Goal: Find specific page/section: Find specific page/section

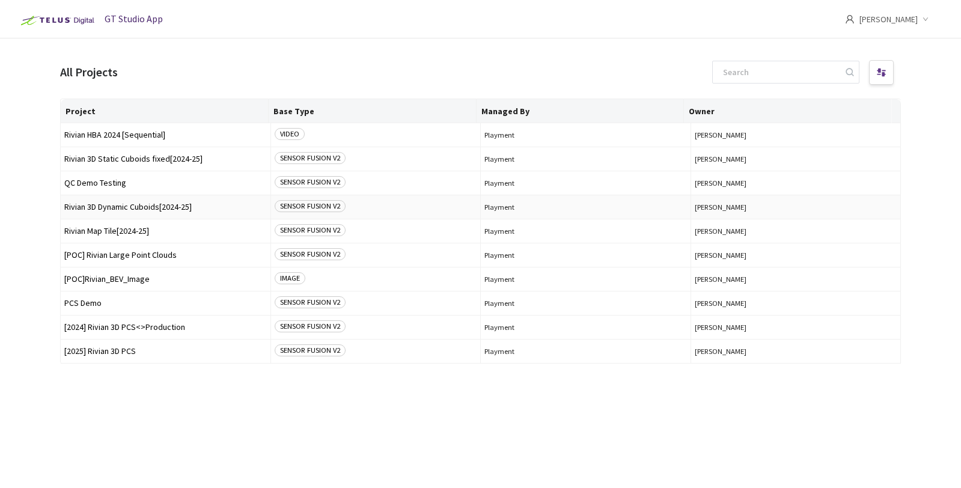
click at [177, 204] on span "Rivian 3D Dynamic Cuboids[2024-25]" at bounding box center [165, 207] width 203 height 9
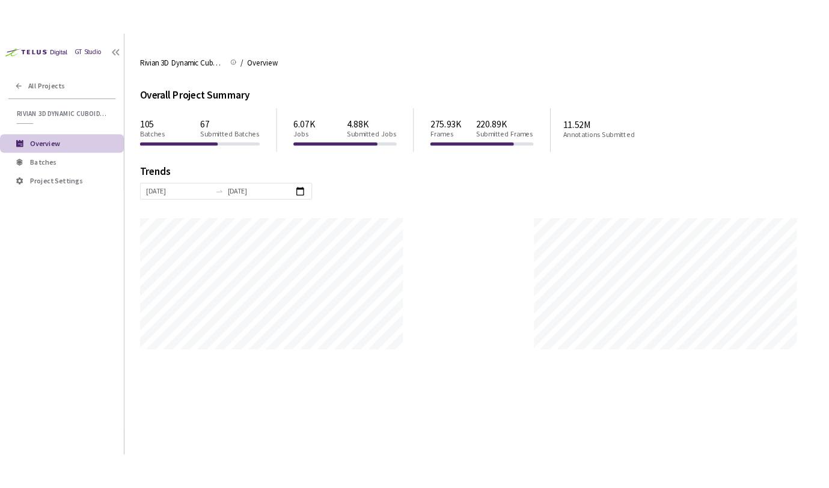
scroll to position [488, 961]
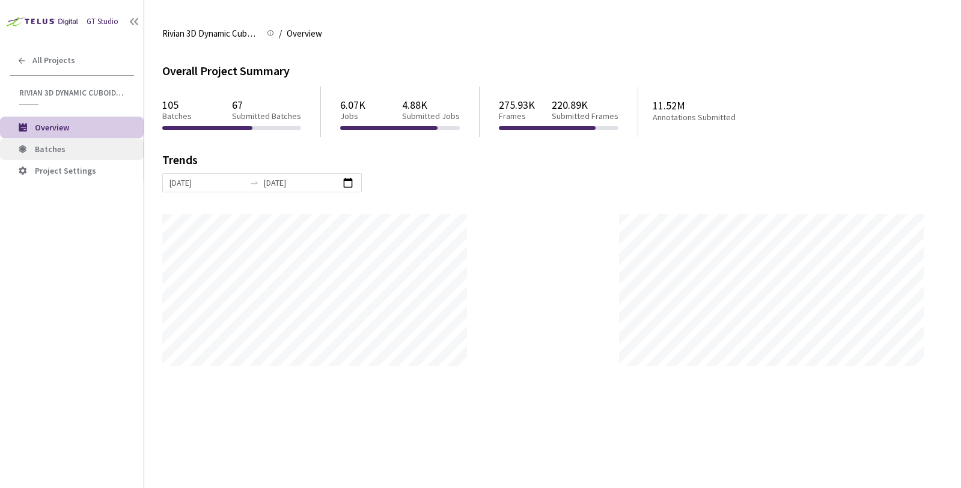
click at [73, 152] on span "Batches" at bounding box center [84, 149] width 99 height 10
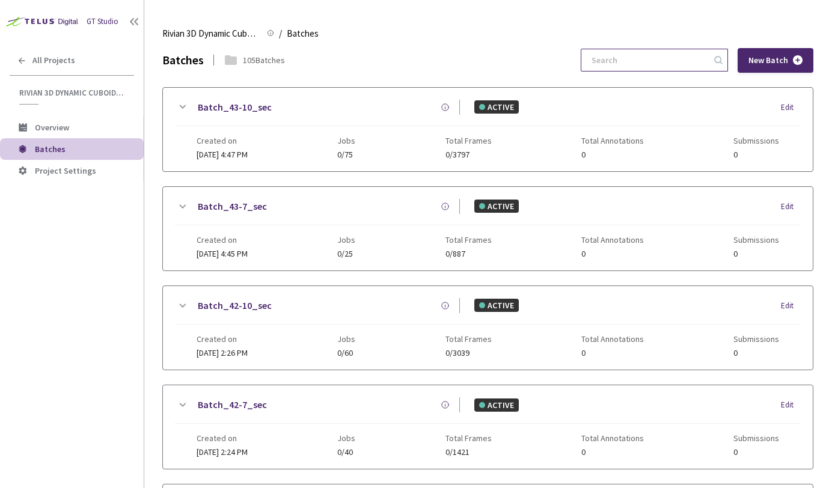
click at [634, 63] on input at bounding box center [648, 60] width 128 height 22
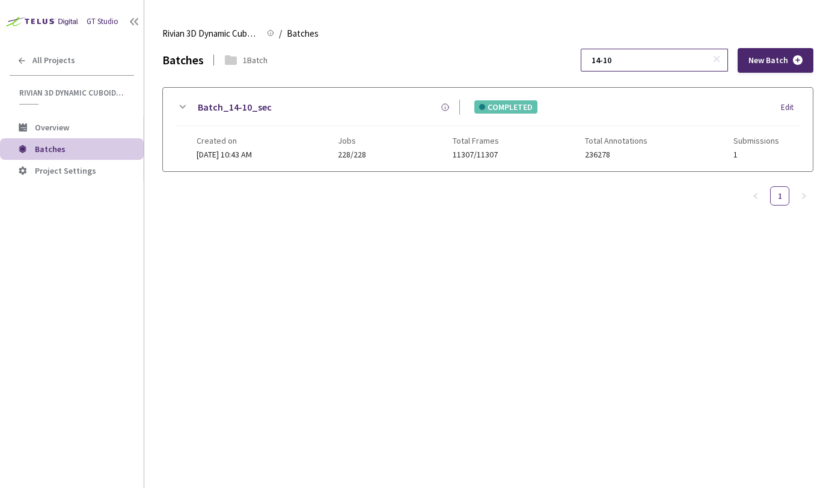
click at [627, 60] on input "14-10" at bounding box center [648, 60] width 128 height 22
drag, startPoint x: 647, startPoint y: 60, endPoint x: 603, endPoint y: 63, distance: 44.0
click at [603, 63] on div "Batches 1 Batch 15-10 New Batch" at bounding box center [487, 60] width 651 height 25
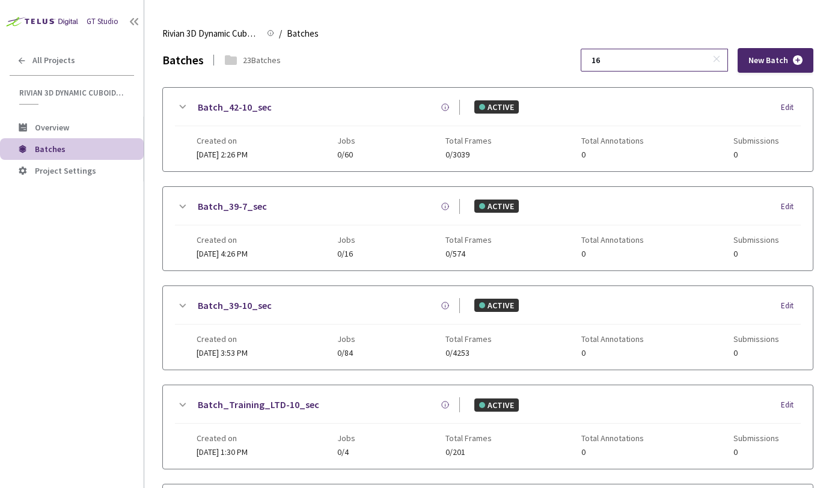
click at [658, 62] on input "16" at bounding box center [648, 60] width 128 height 22
drag, startPoint x: 630, startPoint y: 61, endPoint x: 607, endPoint y: 61, distance: 23.4
click at [607, 61] on div "16" at bounding box center [654, 60] width 147 height 23
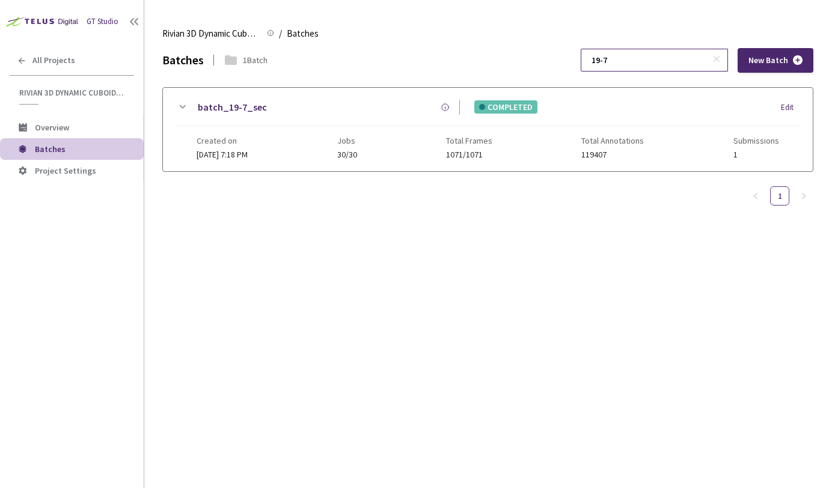
click at [665, 71] on div "19-7" at bounding box center [654, 60] width 147 height 23
click at [665, 64] on input "19-7" at bounding box center [648, 60] width 128 height 22
drag, startPoint x: 646, startPoint y: 60, endPoint x: 587, endPoint y: 60, distance: 59.5
click at [587, 60] on div "Batches 1 Batch 19-10 New Batch" at bounding box center [487, 60] width 651 height 25
drag, startPoint x: 653, startPoint y: 60, endPoint x: 609, endPoint y: 62, distance: 43.9
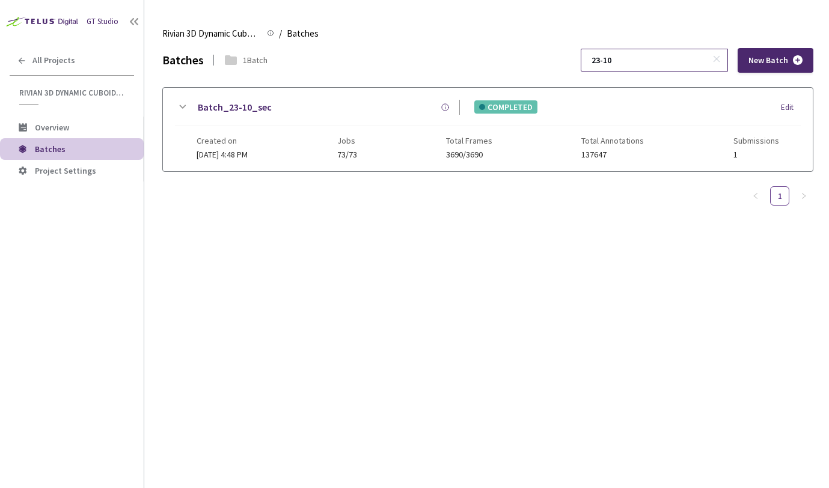
click at [609, 62] on div "23-10" at bounding box center [654, 60] width 147 height 23
drag, startPoint x: 650, startPoint y: 61, endPoint x: 612, endPoint y: 60, distance: 37.3
click at [612, 60] on input "29-7" at bounding box center [648, 60] width 128 height 22
drag, startPoint x: 646, startPoint y: 59, endPoint x: 610, endPoint y: 59, distance: 36.1
click at [610, 59] on input "30-10" at bounding box center [648, 60] width 128 height 22
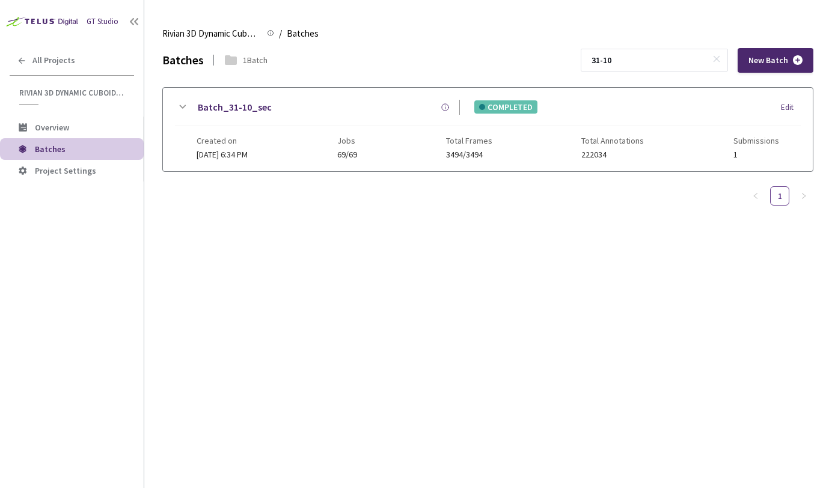
drag, startPoint x: 655, startPoint y: 59, endPoint x: 605, endPoint y: 61, distance: 49.9
click at [605, 61] on div "Batches 1 Batch 31-10 New Batch" at bounding box center [487, 60] width 651 height 25
drag, startPoint x: 648, startPoint y: 61, endPoint x: 611, endPoint y: 60, distance: 36.7
click at [611, 60] on input "32-10" at bounding box center [648, 60] width 128 height 22
click at [646, 60] on input "33-7" at bounding box center [648, 60] width 128 height 22
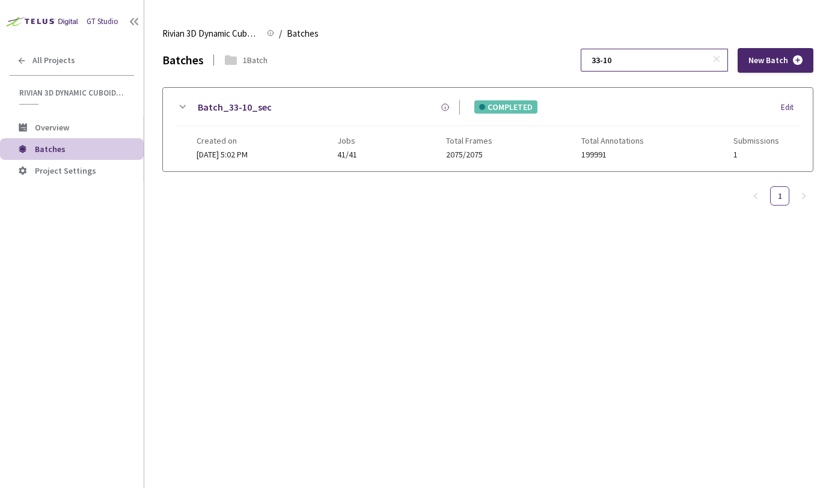
drag, startPoint x: 655, startPoint y: 62, endPoint x: 609, endPoint y: 63, distance: 45.7
click at [609, 63] on input "33-10" at bounding box center [648, 60] width 128 height 22
click at [674, 56] on input "34-7" at bounding box center [648, 60] width 128 height 22
click at [683, 62] on input "34-10" at bounding box center [648, 60] width 128 height 22
click at [658, 56] on input "34-7" at bounding box center [648, 60] width 128 height 22
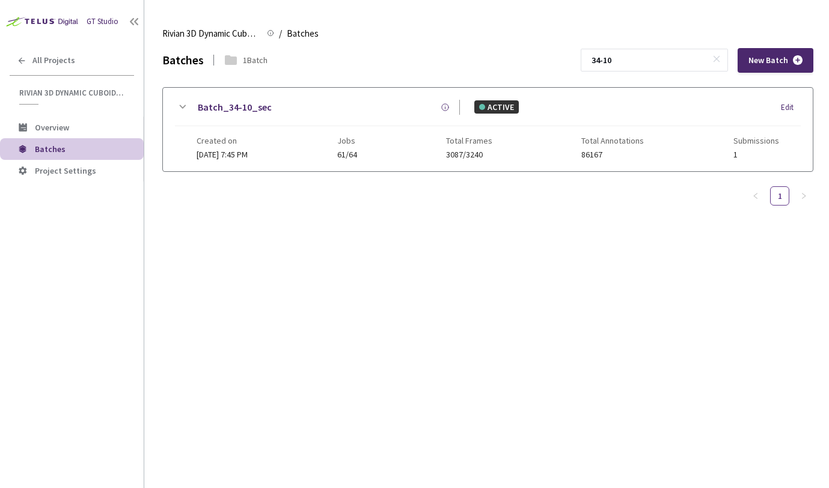
drag, startPoint x: 664, startPoint y: 64, endPoint x: 599, endPoint y: 58, distance: 64.6
click at [599, 58] on div "Batches 1 Batch 34-10 New Batch" at bounding box center [487, 60] width 651 height 25
drag, startPoint x: 656, startPoint y: 63, endPoint x: 573, endPoint y: 64, distance: 83.6
click at [573, 64] on div "Batches 1 Batch 35-7 New Batch" at bounding box center [487, 60] width 651 height 25
drag, startPoint x: 648, startPoint y: 63, endPoint x: 592, endPoint y: 60, distance: 56.5
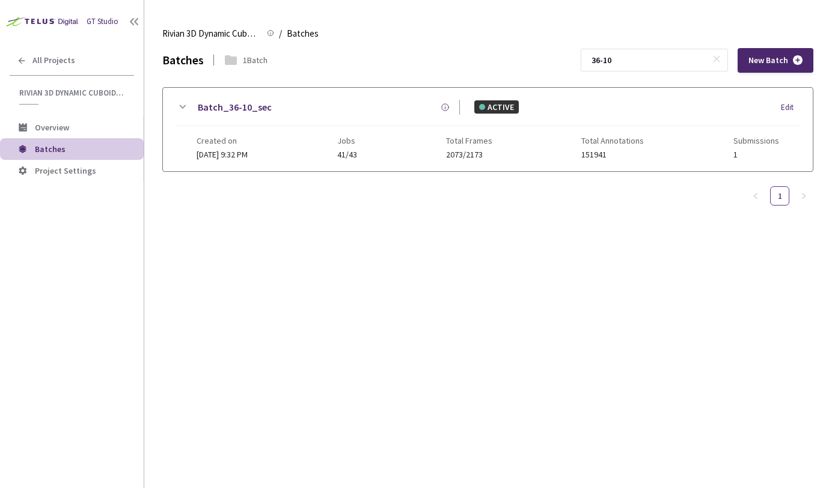
click at [592, 60] on div "Batches 1 Batch 36-10 New Batch" at bounding box center [487, 60] width 651 height 25
drag, startPoint x: 648, startPoint y: 63, endPoint x: 599, endPoint y: 61, distance: 49.9
click at [599, 61] on div "Batches 1 Batch 19-7 New Batch" at bounding box center [487, 60] width 651 height 25
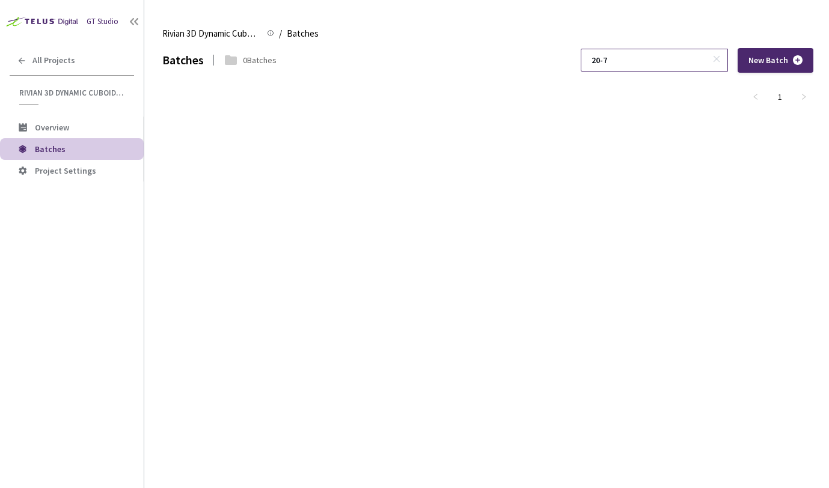
drag, startPoint x: 655, startPoint y: 59, endPoint x: 630, endPoint y: 61, distance: 24.7
click at [630, 61] on input "20-7" at bounding box center [648, 60] width 128 height 22
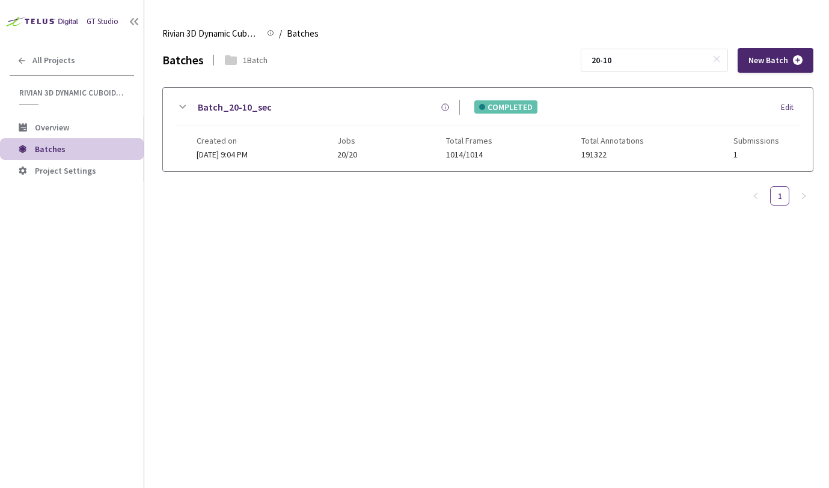
type input "20-10"
